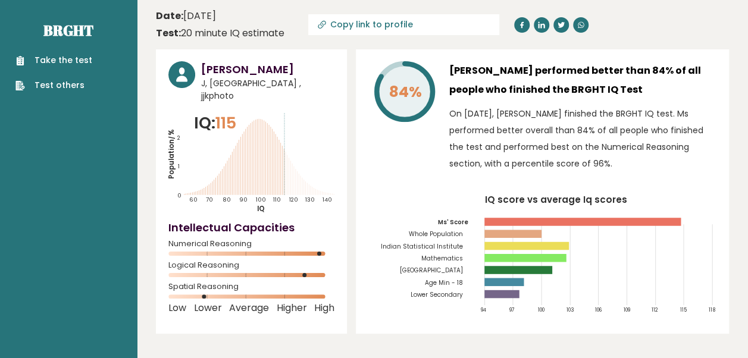
click at [47, 58] on link "Take the test" at bounding box center [53, 60] width 77 height 13
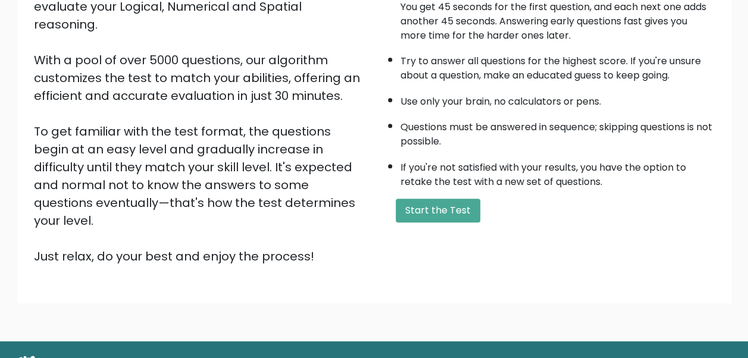
scroll to position [187, 0]
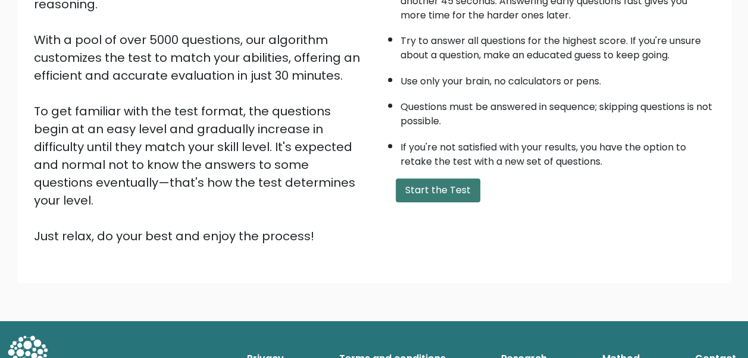
click at [452, 179] on button "Start the Test" at bounding box center [438, 191] width 85 height 24
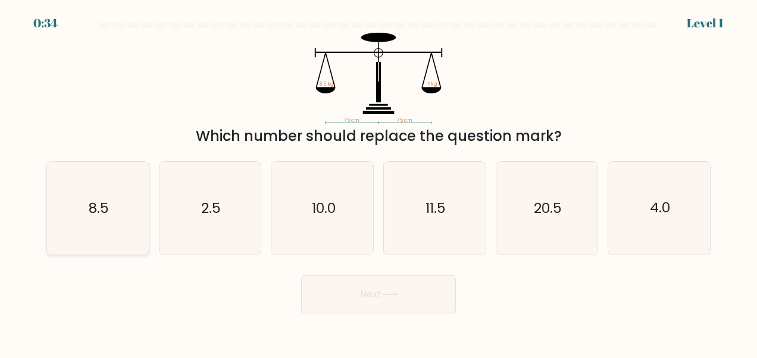
click at [121, 213] on icon "8.5" at bounding box center [97, 208] width 93 height 93
click at [379, 182] on input "a. 8.5" at bounding box center [379, 180] width 1 height 3
radio input "true"
click at [336, 309] on button "Next" at bounding box center [378, 295] width 155 height 38
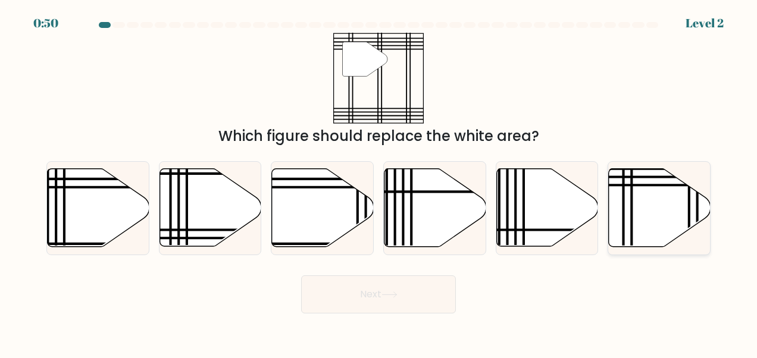
click at [660, 214] on icon at bounding box center [660, 208] width 102 height 78
click at [379, 182] on input "f." at bounding box center [379, 180] width 1 height 3
radio input "true"
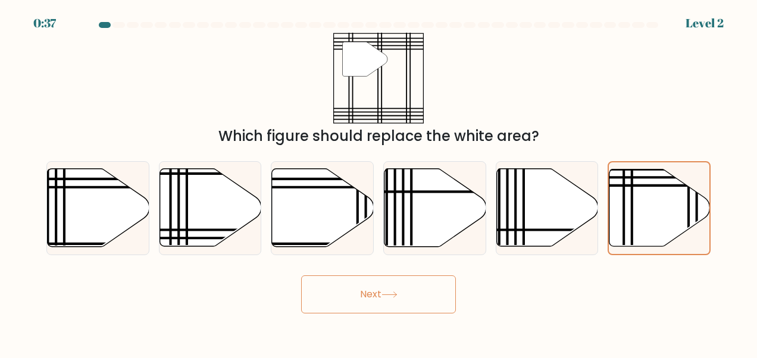
click at [381, 304] on button "Next" at bounding box center [378, 295] width 155 height 38
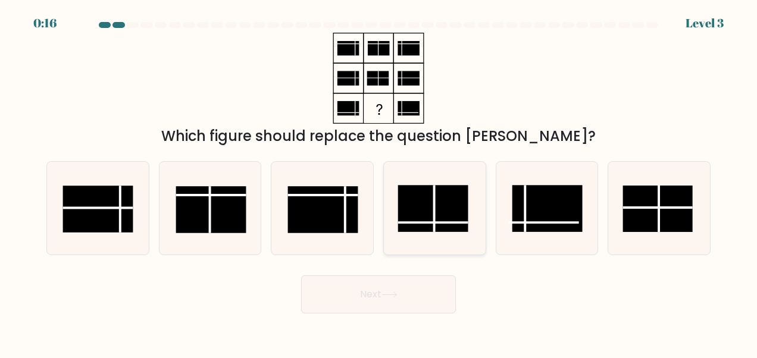
click at [445, 214] on rect at bounding box center [433, 208] width 70 height 46
click at [379, 182] on input "d." at bounding box center [379, 180] width 1 height 3
radio input "true"
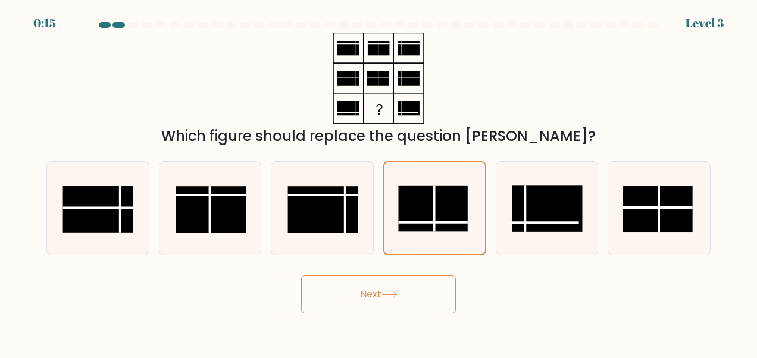
click at [398, 300] on button "Next" at bounding box center [378, 295] width 155 height 38
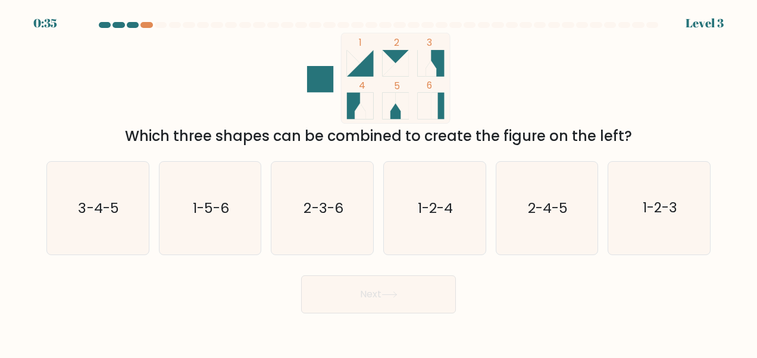
click at [136, 21] on div "0:35 Level 3" at bounding box center [378, 16] width 757 height 32
click at [149, 25] on div at bounding box center [147, 25] width 12 height 6
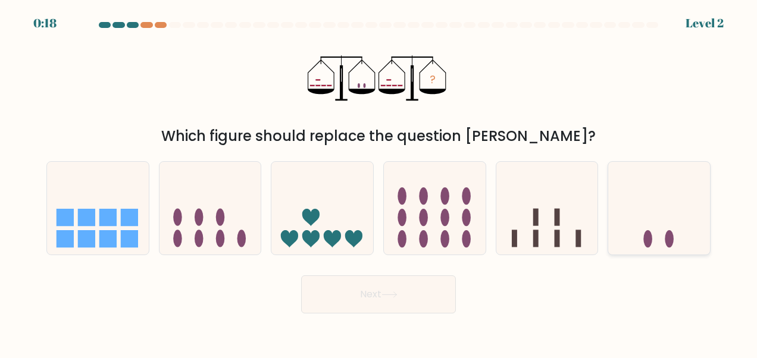
click at [632, 239] on icon at bounding box center [659, 208] width 102 height 84
click at [379, 182] on input "f." at bounding box center [379, 180] width 1 height 3
radio input "true"
click at [426, 288] on button "Next" at bounding box center [378, 295] width 155 height 38
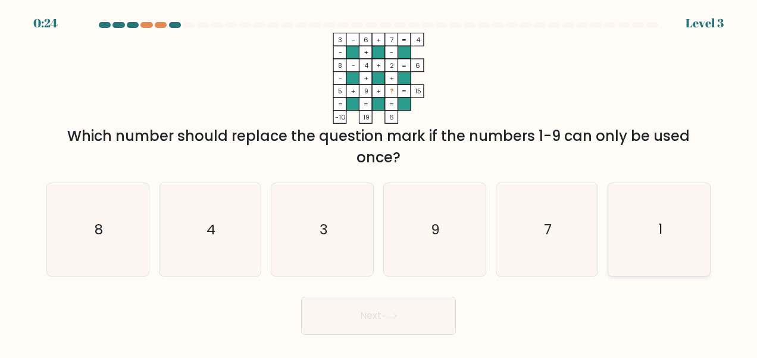
click at [630, 218] on icon "1" at bounding box center [659, 229] width 93 height 93
click at [379, 182] on input "f. 1" at bounding box center [379, 180] width 1 height 3
radio input "true"
click at [402, 319] on button "Next" at bounding box center [378, 316] width 155 height 38
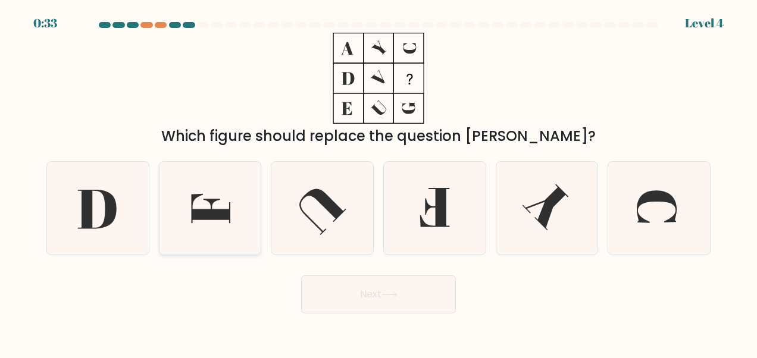
click at [219, 205] on icon at bounding box center [210, 208] width 93 height 93
click at [379, 182] on input "b." at bounding box center [379, 180] width 1 height 3
radio input "true"
click at [391, 288] on button "Next" at bounding box center [378, 295] width 155 height 38
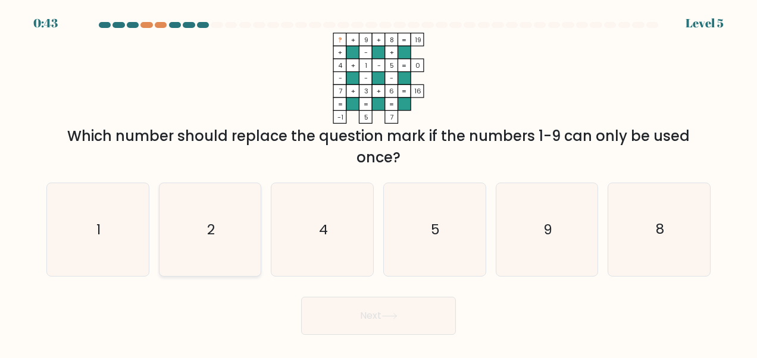
click at [206, 212] on icon "2" at bounding box center [210, 229] width 93 height 93
click at [379, 182] on input "b. 2" at bounding box center [379, 180] width 1 height 3
radio input "true"
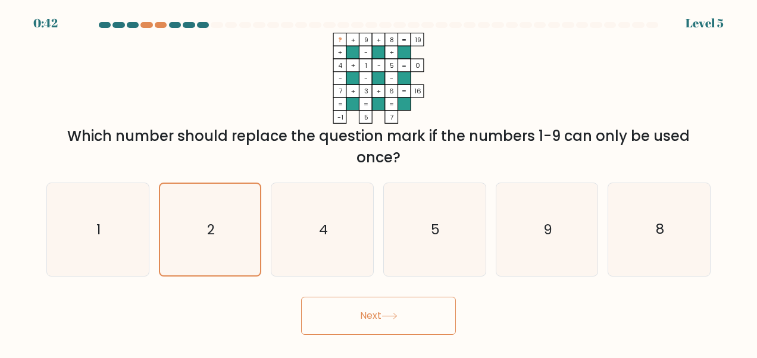
click at [354, 317] on button "Next" at bounding box center [378, 316] width 155 height 38
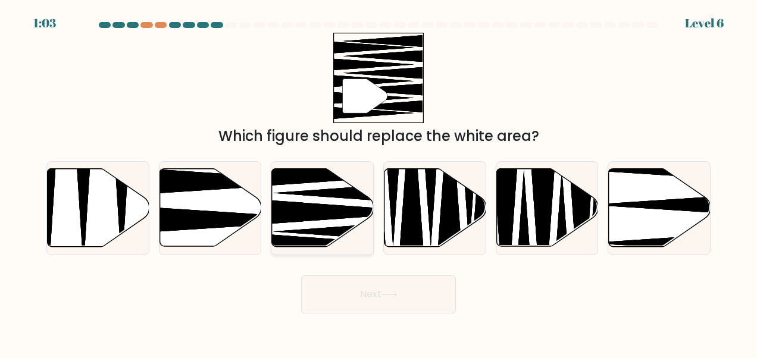
click at [351, 200] on icon at bounding box center [323, 208] width 102 height 78
click at [379, 182] on input "c." at bounding box center [379, 180] width 1 height 3
radio input "true"
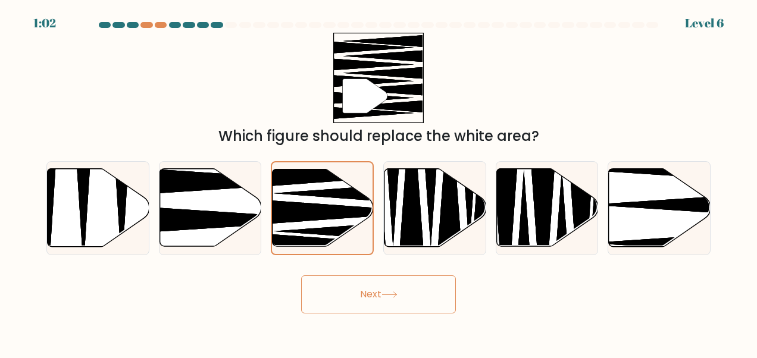
click at [391, 300] on button "Next" at bounding box center [378, 295] width 155 height 38
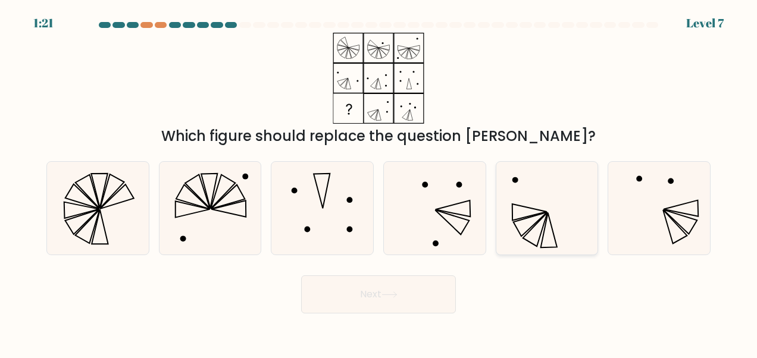
click at [534, 204] on icon at bounding box center [547, 208] width 93 height 93
click at [379, 182] on input "e." at bounding box center [379, 180] width 1 height 3
radio input "true"
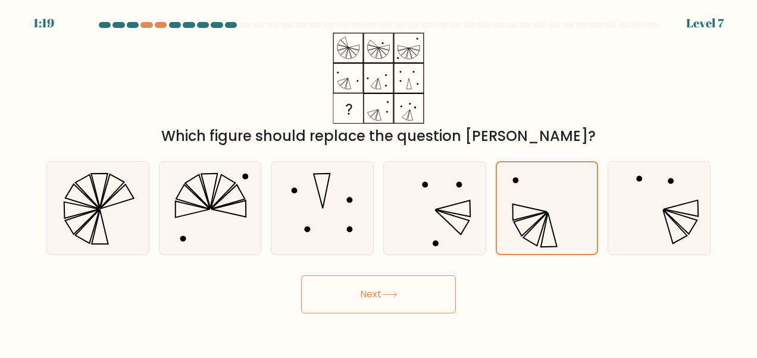
click at [398, 296] on icon at bounding box center [390, 295] width 16 height 7
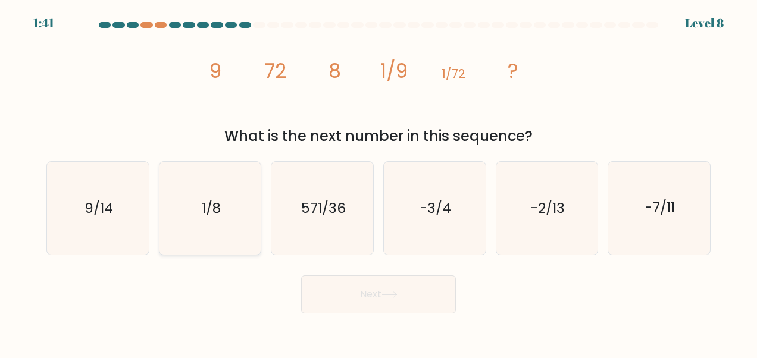
click at [202, 224] on icon "1/8" at bounding box center [210, 208] width 93 height 93
click at [379, 182] on input "b. 1/8" at bounding box center [379, 180] width 1 height 3
radio input "true"
click at [353, 290] on button "Next" at bounding box center [378, 295] width 155 height 38
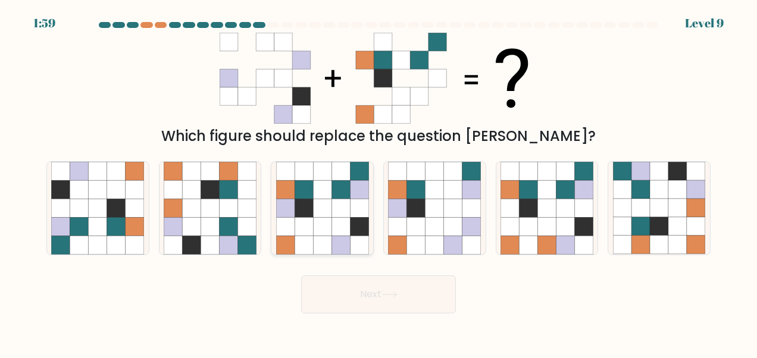
click at [314, 213] on icon at bounding box center [322, 208] width 18 height 18
click at [379, 182] on input "c." at bounding box center [379, 180] width 1 height 3
radio input "true"
click at [371, 282] on button "Next" at bounding box center [378, 295] width 155 height 38
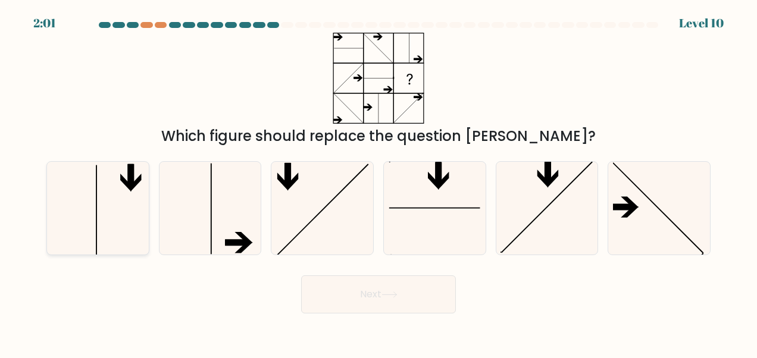
click at [132, 206] on icon at bounding box center [97, 208] width 93 height 93
click at [379, 182] on input "a." at bounding box center [379, 180] width 1 height 3
radio input "true"
click at [454, 295] on button "Next" at bounding box center [378, 295] width 155 height 38
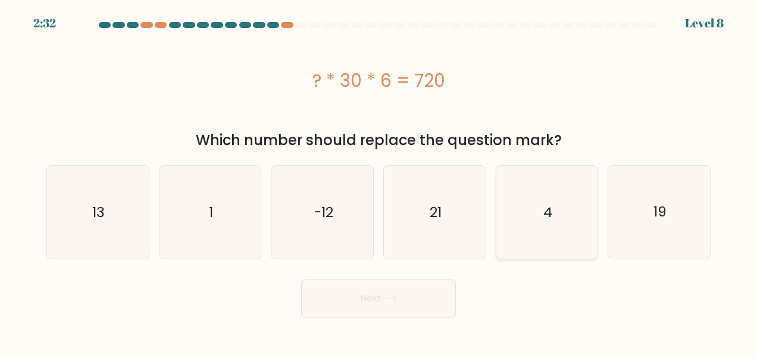
click at [545, 193] on icon "4" at bounding box center [547, 212] width 93 height 93
click at [379, 182] on input "e. 4" at bounding box center [379, 180] width 1 height 3
radio input "true"
click at [398, 297] on icon at bounding box center [390, 299] width 16 height 7
